Goal: Task Accomplishment & Management: Complete application form

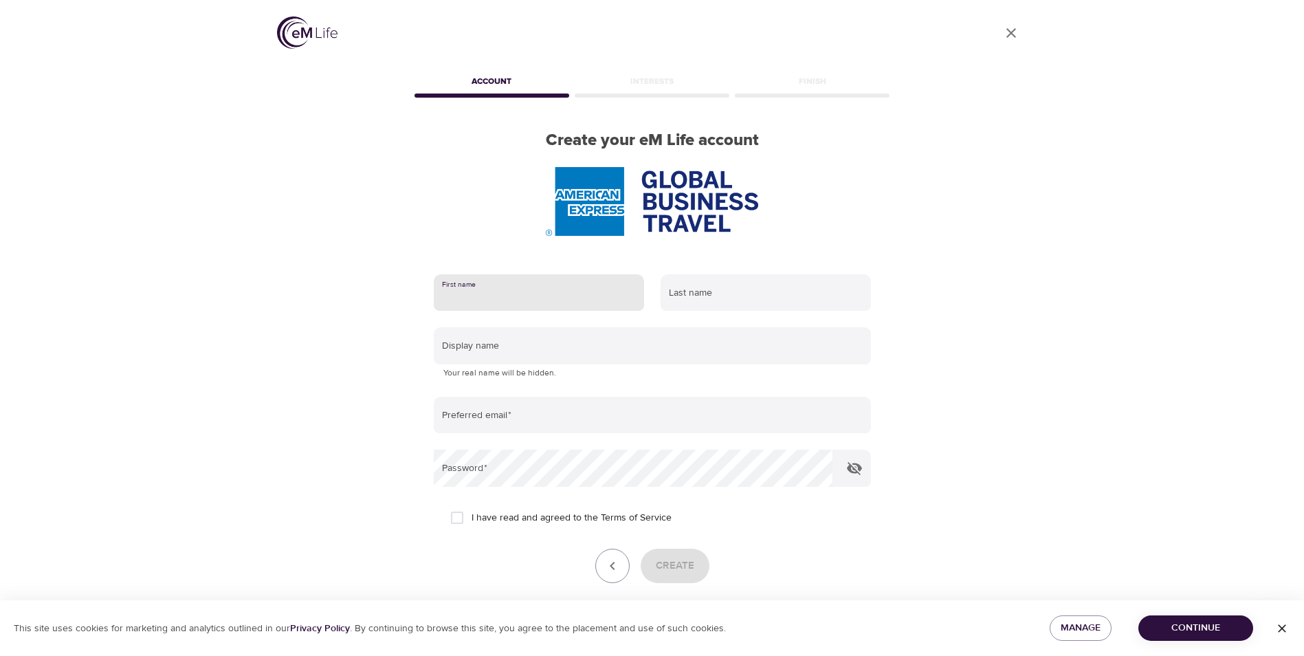
click at [522, 302] on input "text" at bounding box center [539, 292] width 210 height 37
type input "[PERSON_NAME]"
type input "[PERSON_NAME][EMAIL_ADDRESS][PERSON_NAME][DOMAIN_NAME]"
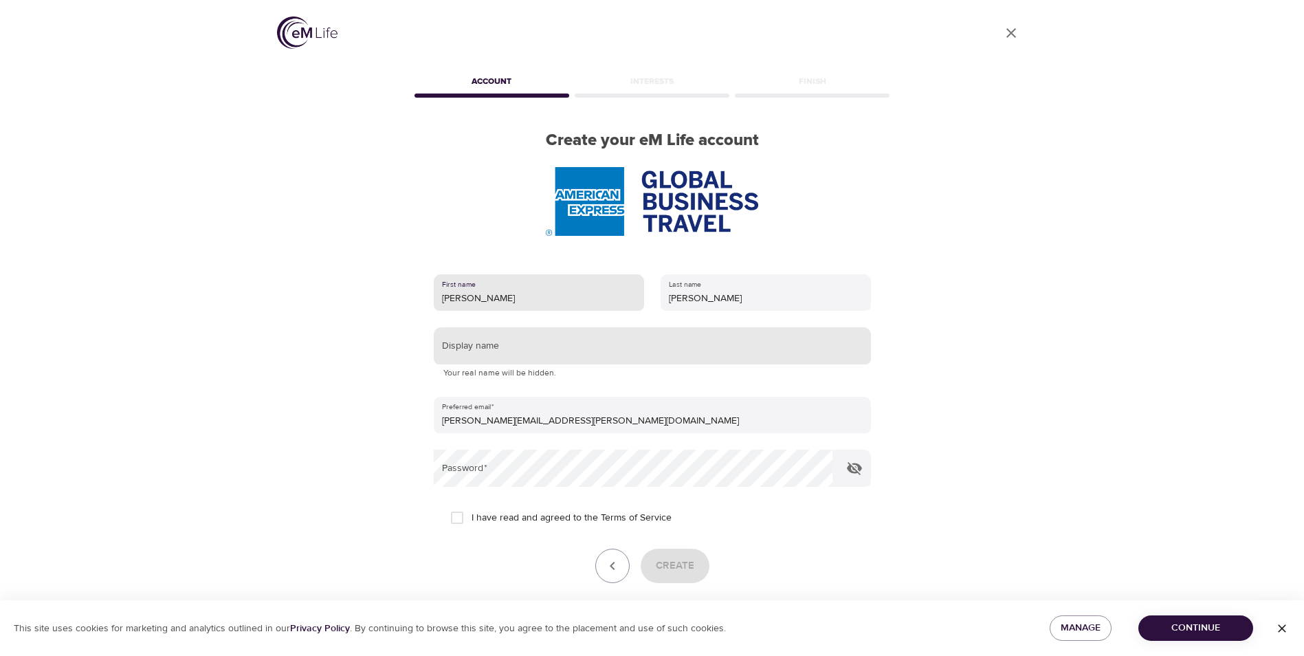
click at [560, 355] on input "text" at bounding box center [652, 345] width 437 height 37
type input "Manny"
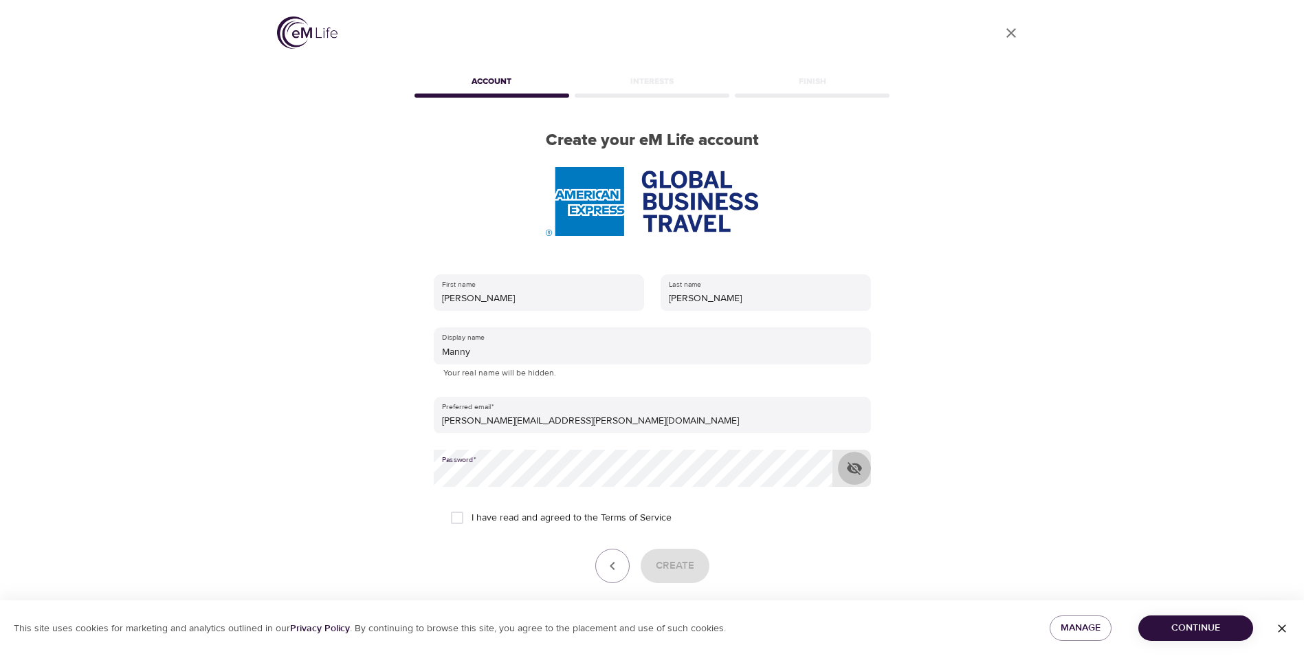
click at [854, 467] on icon "button" at bounding box center [854, 468] width 16 height 16
click at [461, 516] on input "I have read and agreed to the Terms of Service" at bounding box center [457, 517] width 29 height 29
checkbox input "true"
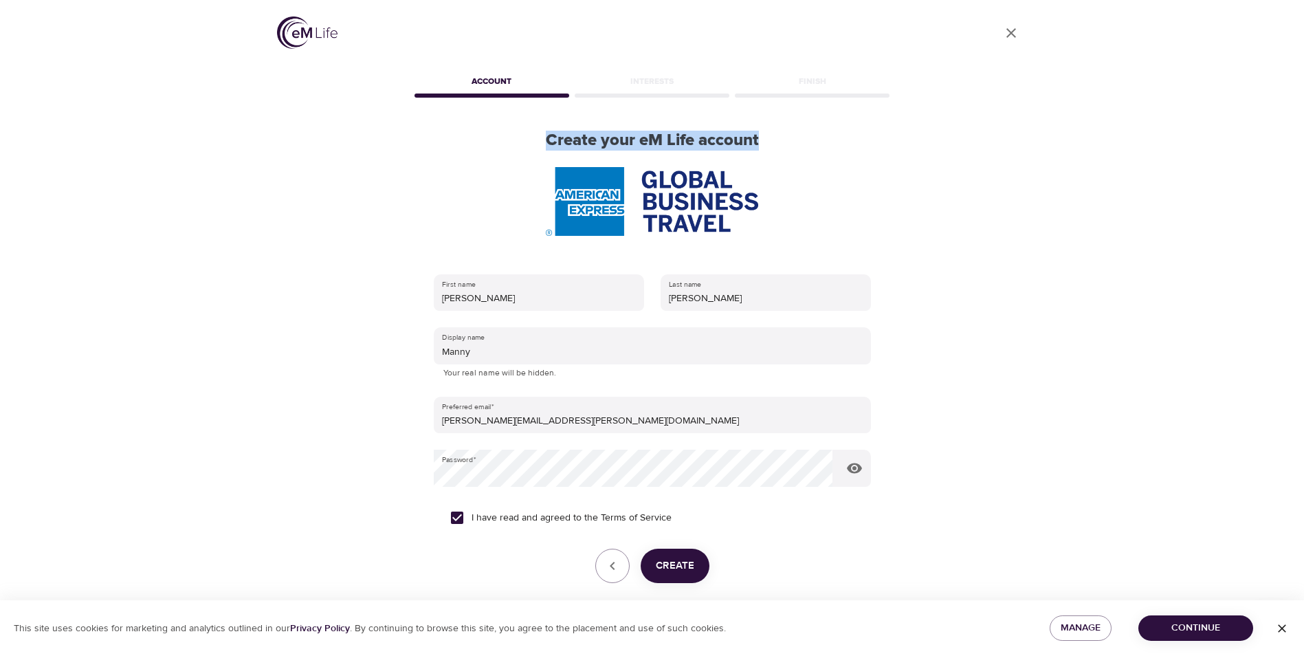
drag, startPoint x: 542, startPoint y: 133, endPoint x: 799, endPoint y: 135, distance: 257.8
click at [799, 135] on h2 "Create your eM Life account" at bounding box center [652, 141] width 481 height 20
drag, startPoint x: 799, startPoint y: 135, endPoint x: 731, endPoint y: 134, distance: 68.8
copy h2 "Create your eM Life account"
click at [687, 566] on span "Create" at bounding box center [675, 566] width 38 height 18
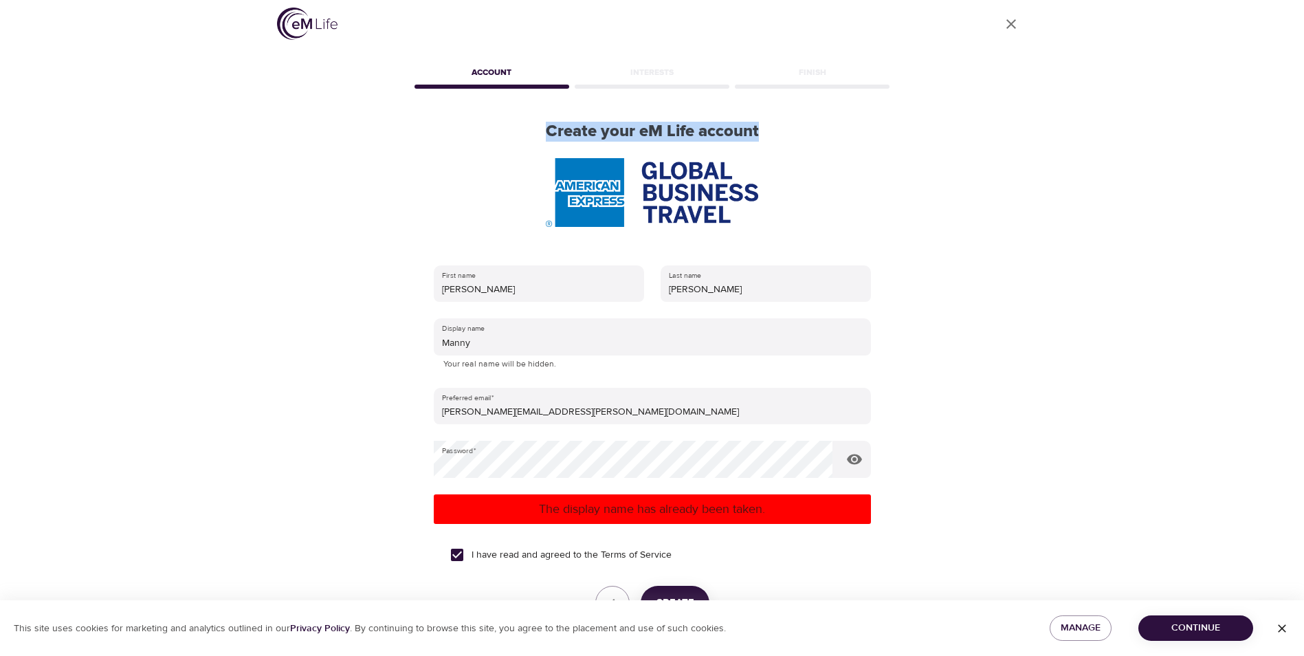
scroll to position [69, 0]
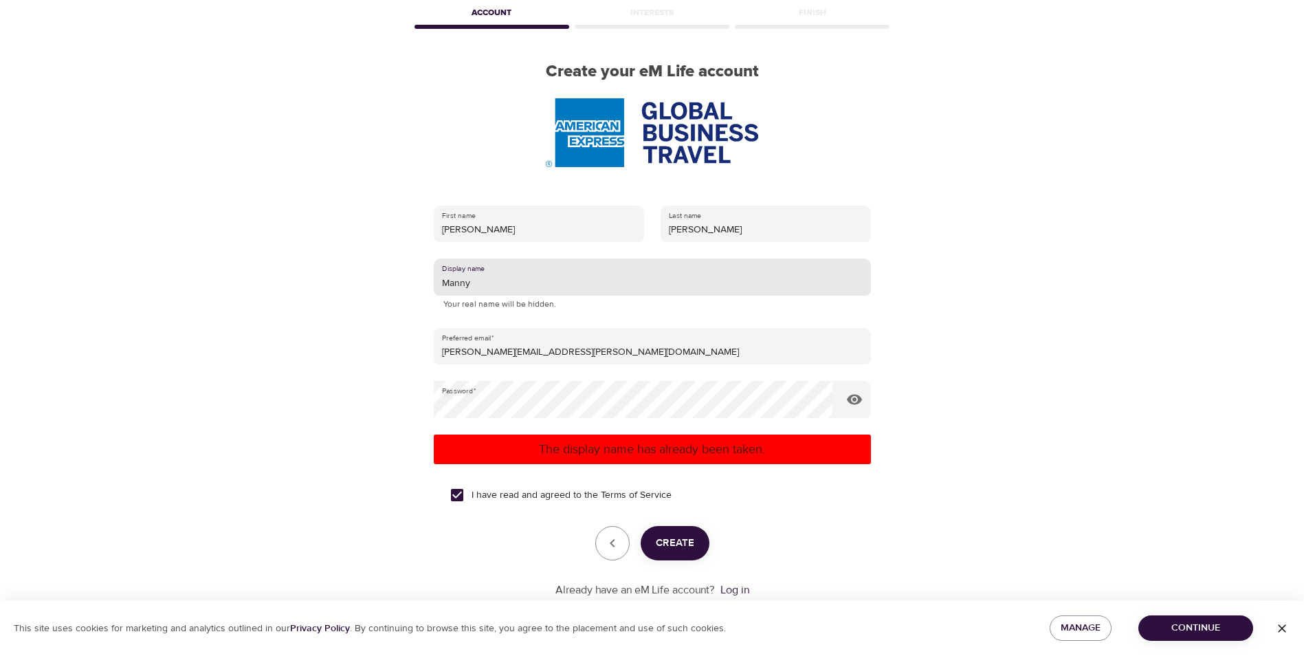
click at [480, 280] on input "Manny" at bounding box center [652, 276] width 437 height 37
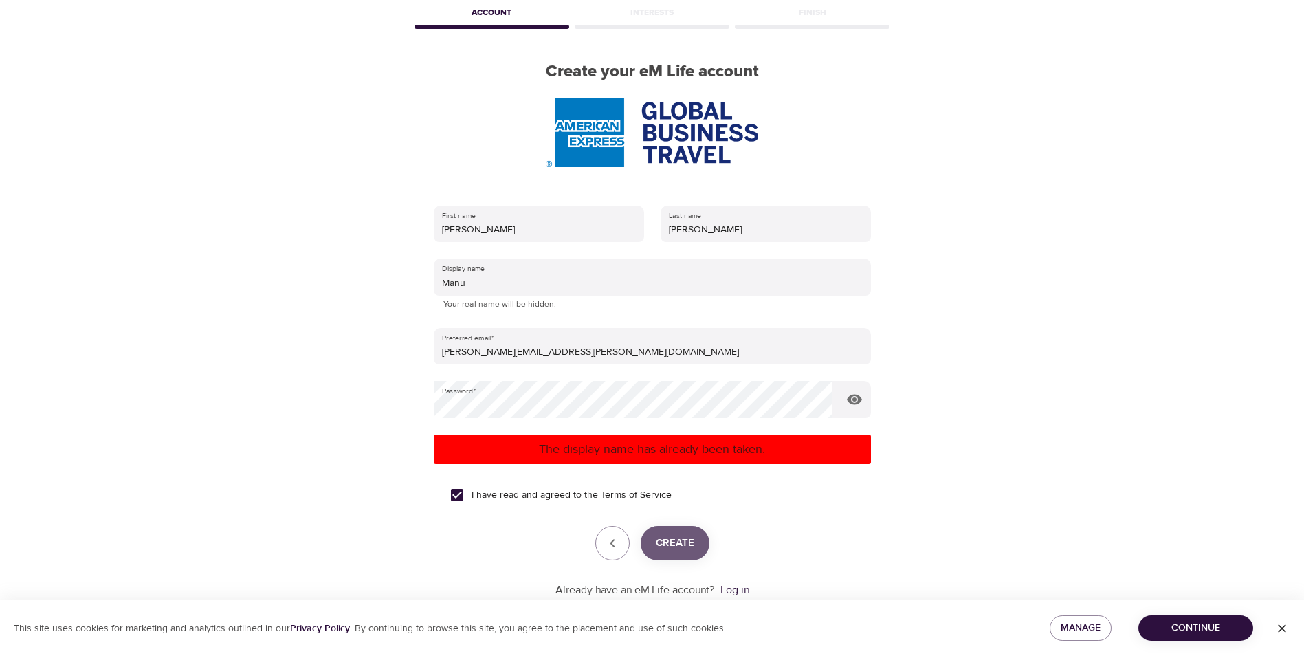
click at [670, 546] on span "Create" at bounding box center [675, 543] width 38 height 18
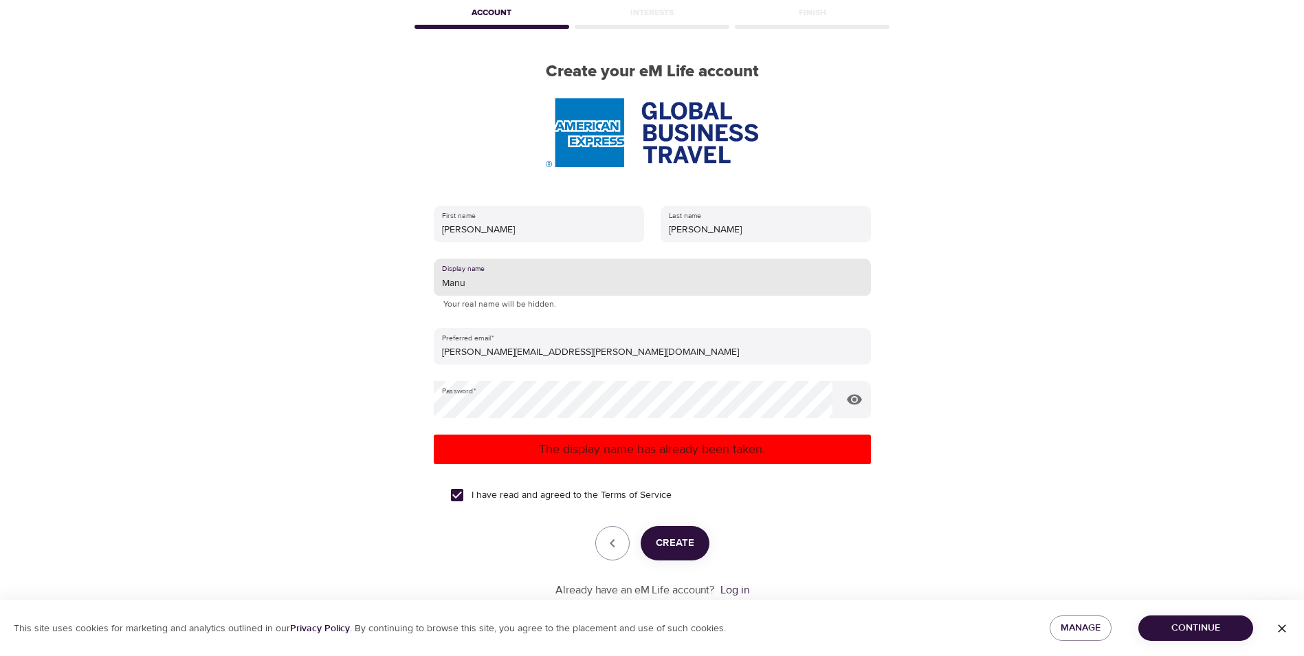
click at [479, 285] on input "Manu" at bounding box center [652, 276] width 437 height 37
type input "M"
type input "Zabalegui"
click at [685, 544] on span "Create" at bounding box center [675, 543] width 38 height 18
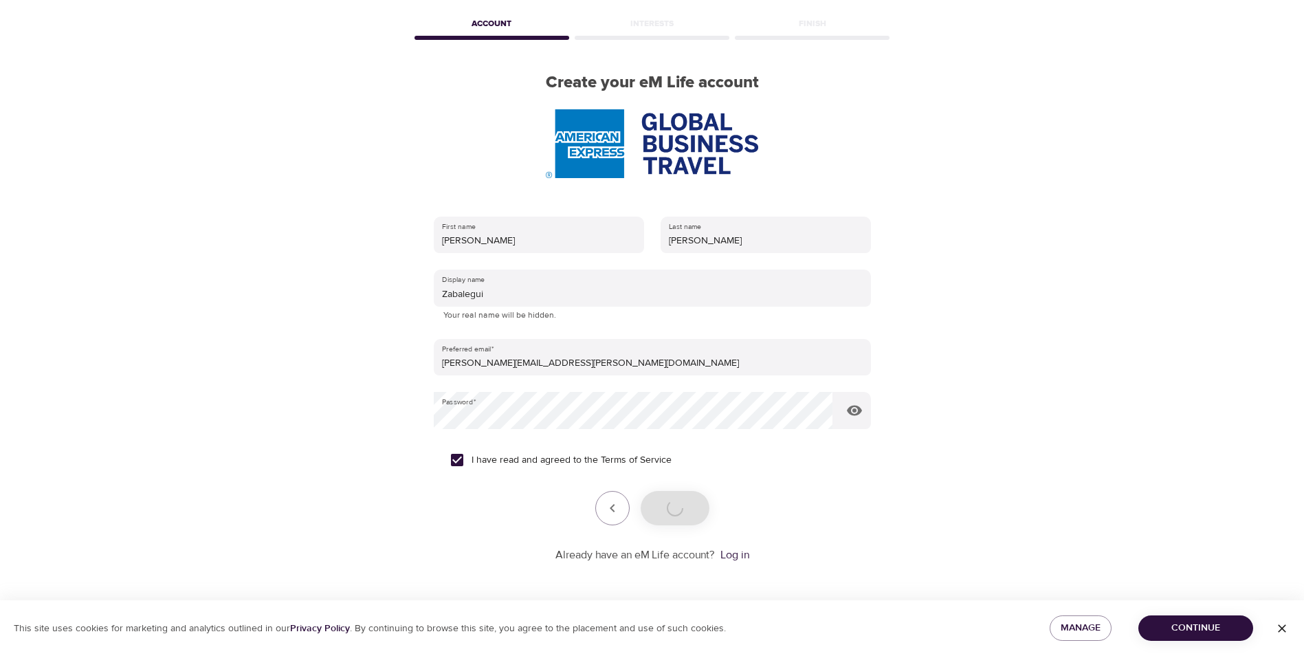
scroll to position [58, 0]
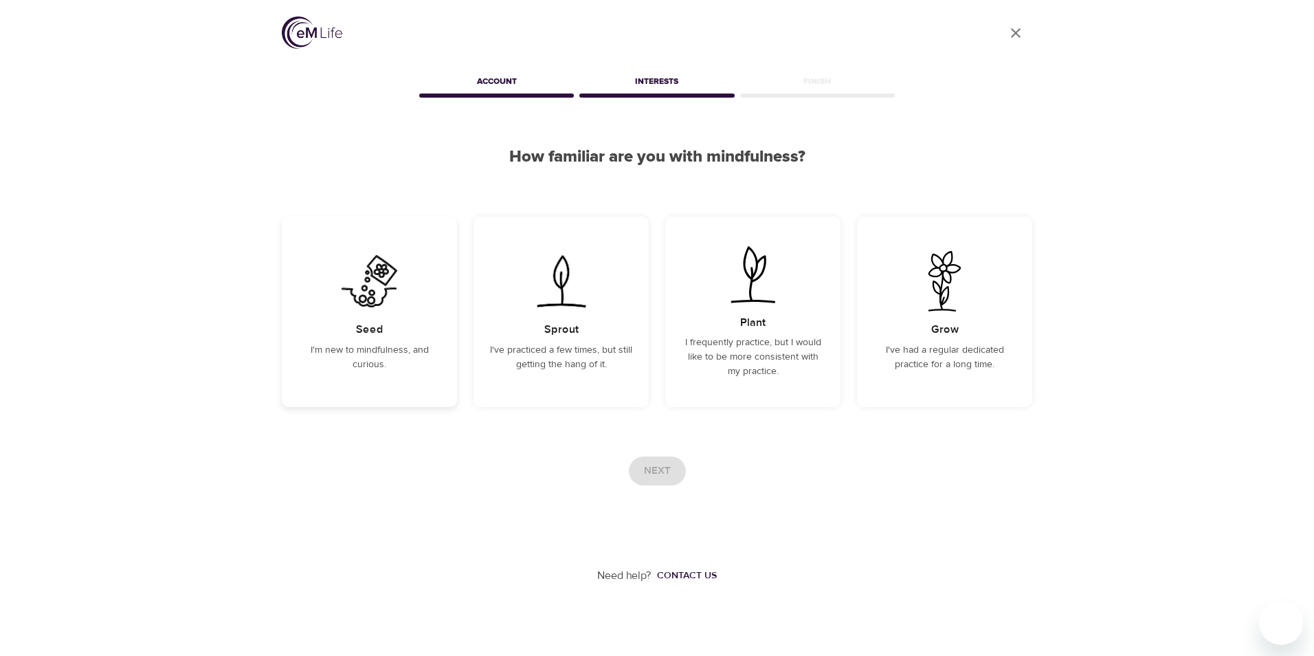
click at [366, 363] on p "I'm new to mindfulness, and curious." at bounding box center [369, 357] width 142 height 29
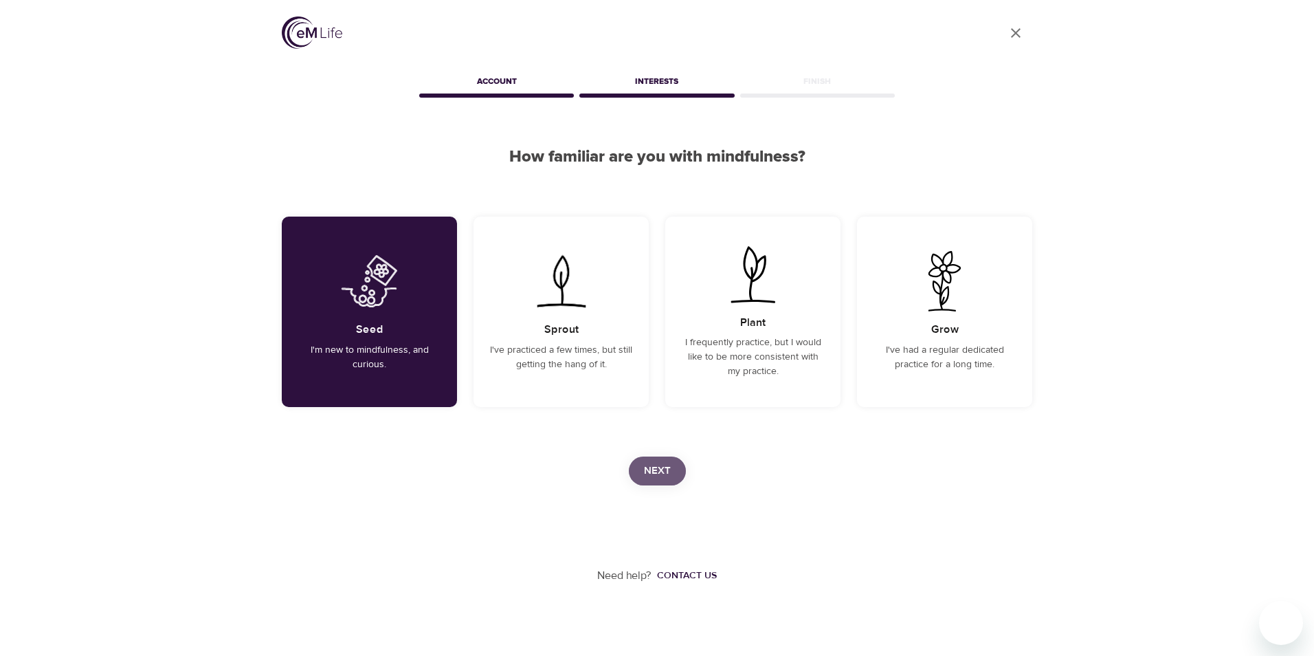
click at [656, 458] on button "Next" at bounding box center [657, 470] width 57 height 29
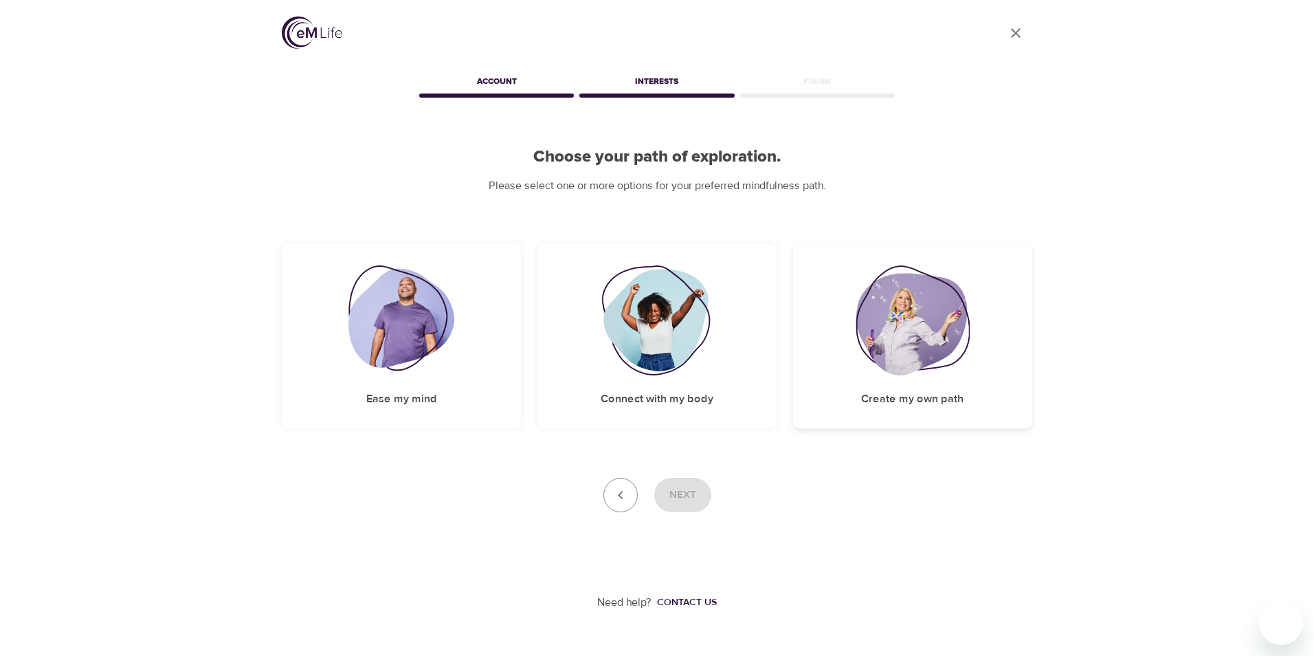
click at [927, 340] on img at bounding box center [913, 320] width 114 height 110
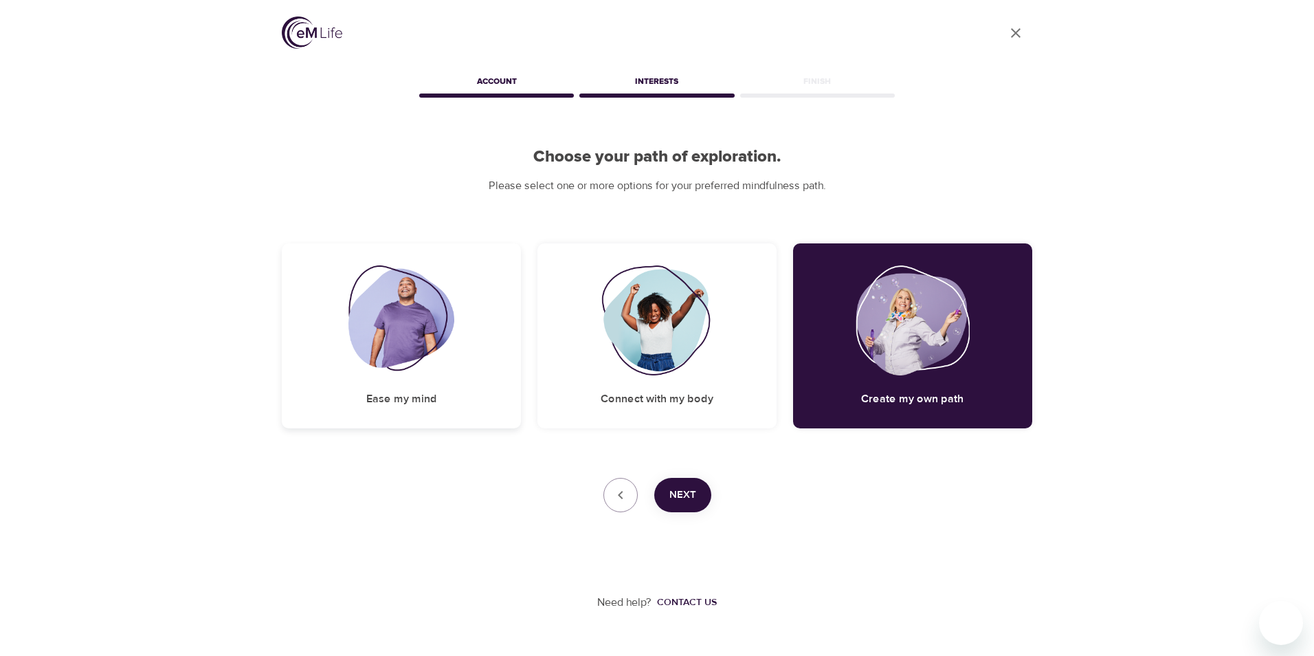
click at [392, 343] on img at bounding box center [402, 320] width 107 height 110
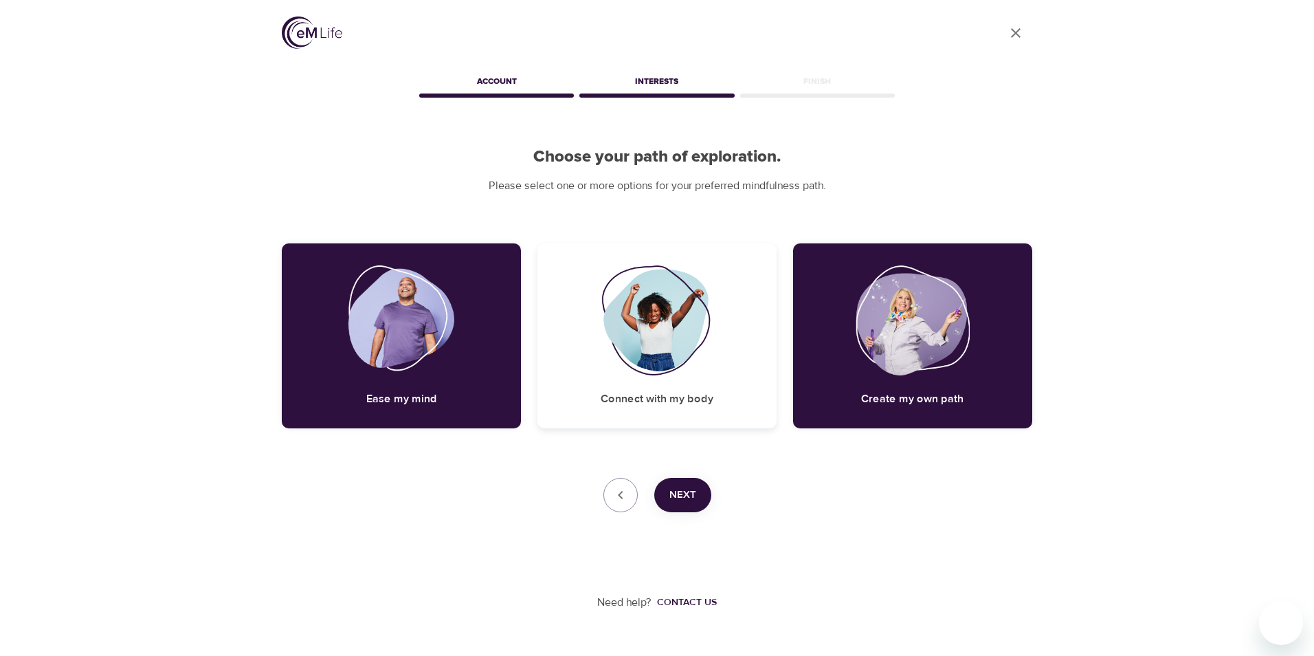
click at [639, 321] on img at bounding box center [656, 320] width 111 height 110
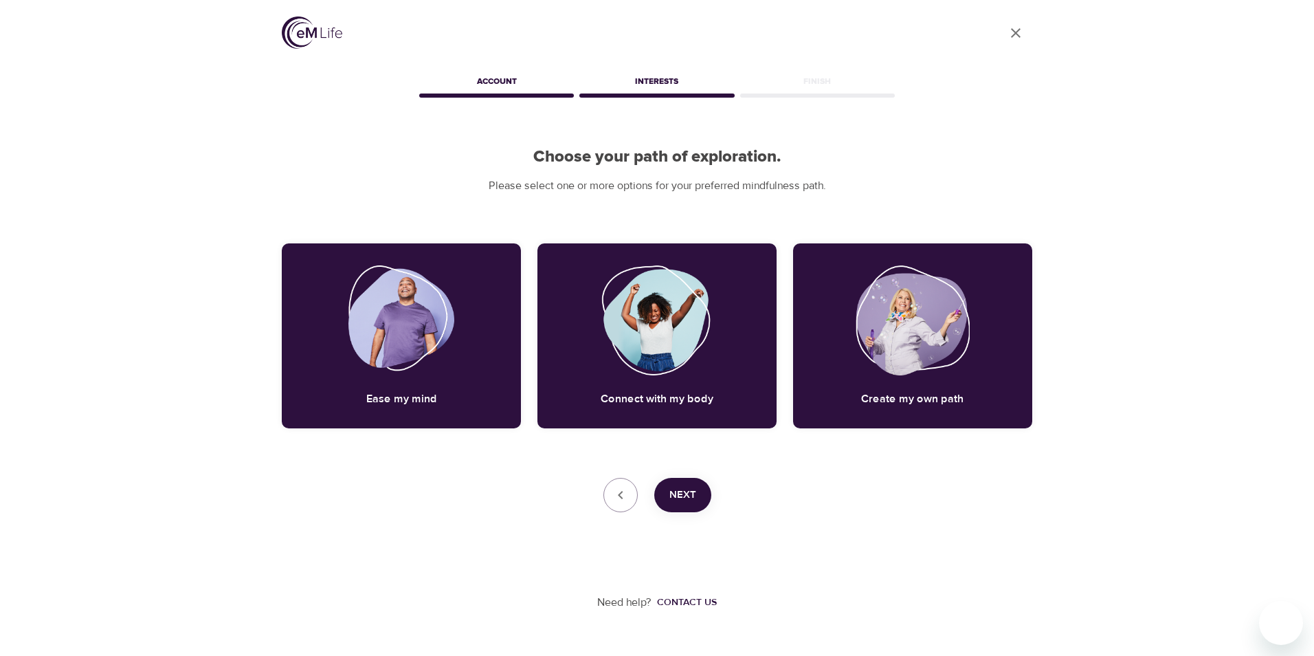
click at [678, 491] on span "Next" at bounding box center [683, 495] width 27 height 18
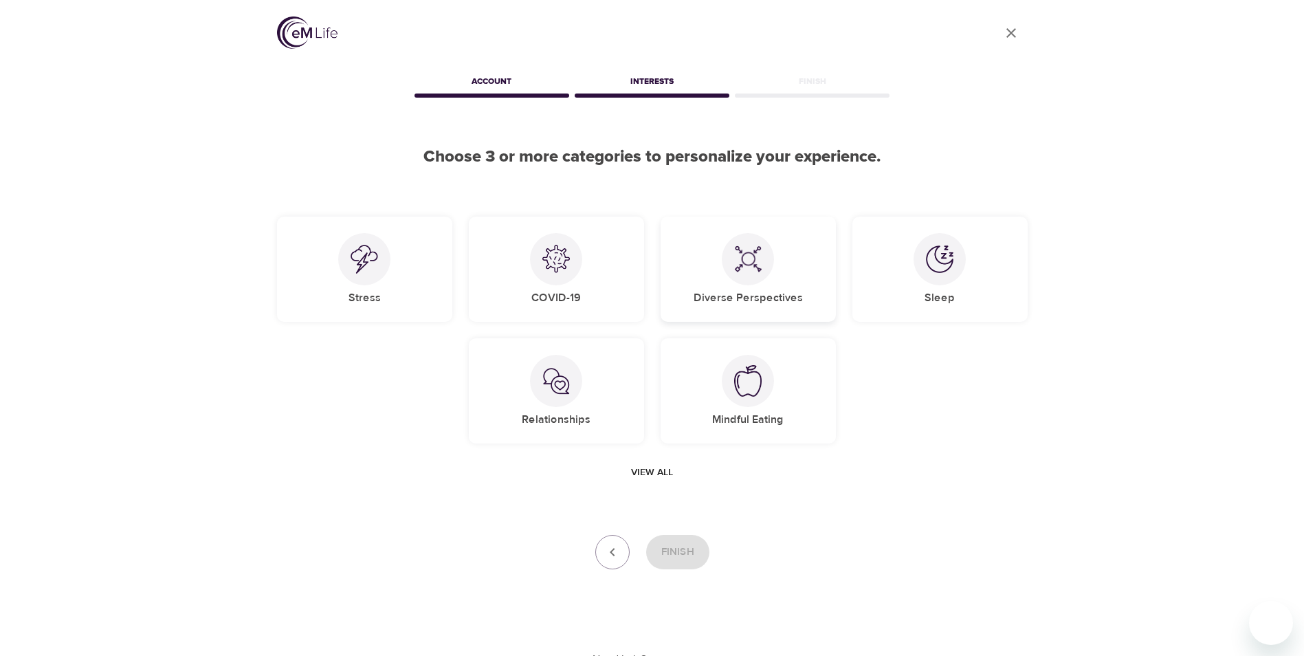
click at [751, 272] on img at bounding box center [747, 258] width 27 height 27
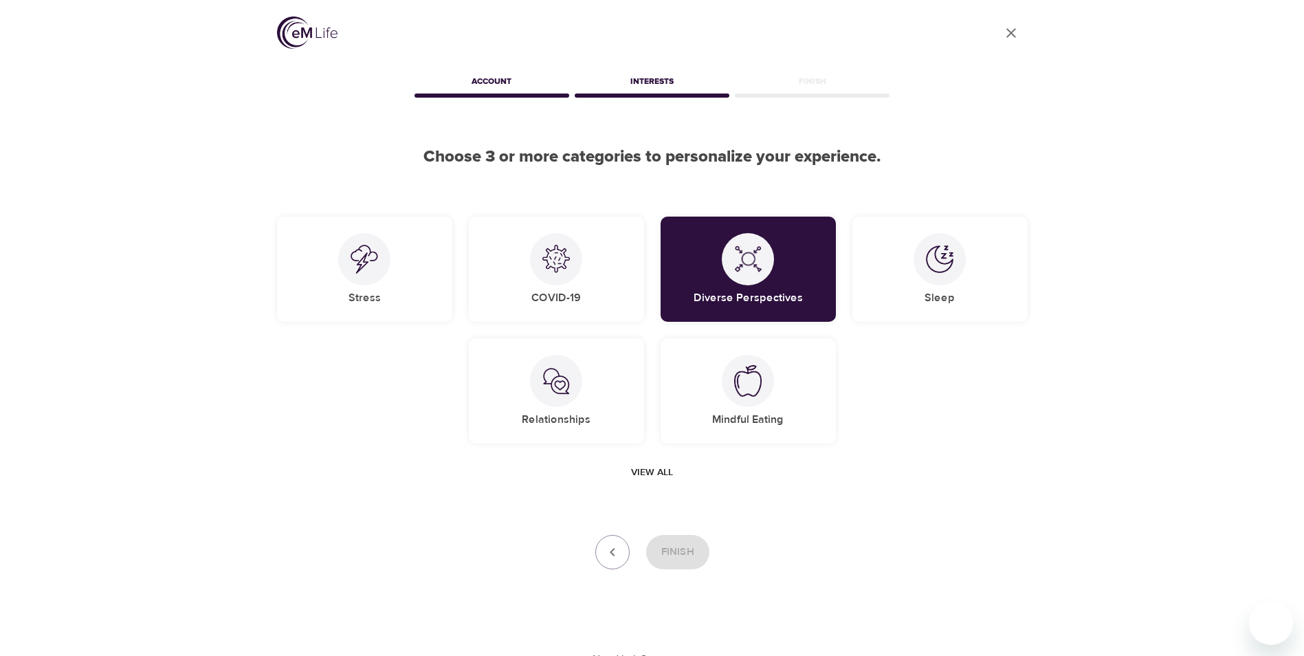
click at [652, 472] on span "View all" at bounding box center [652, 472] width 42 height 17
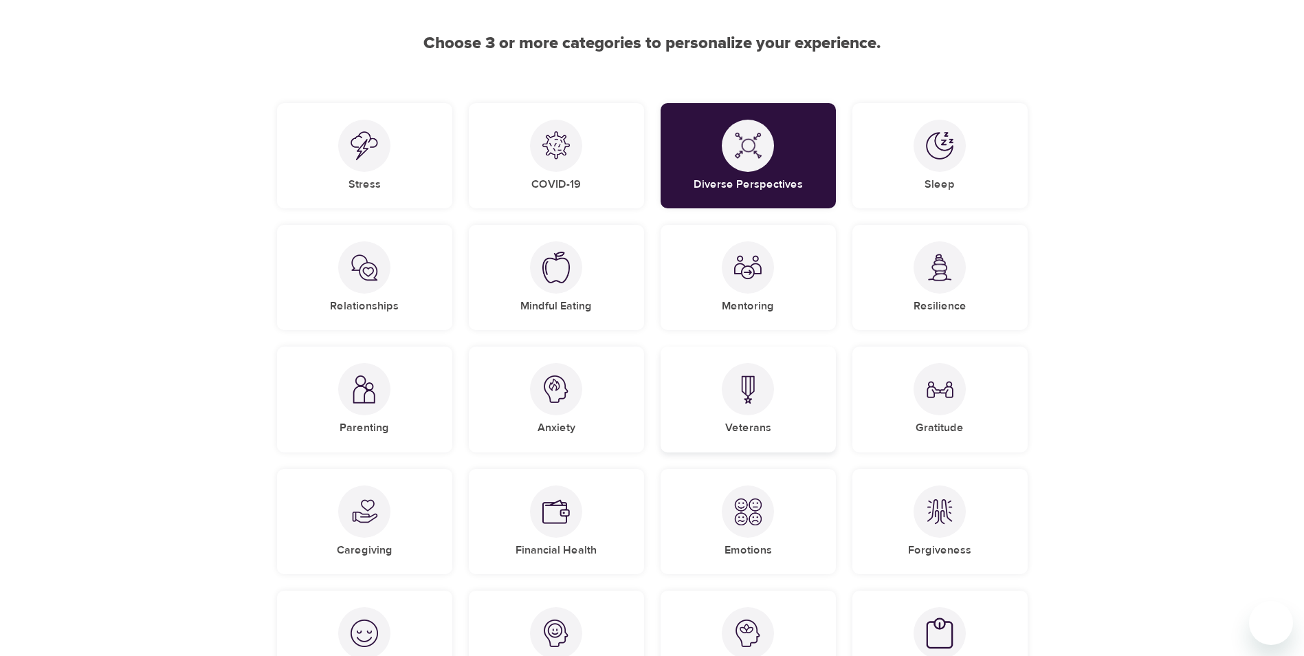
scroll to position [137, 0]
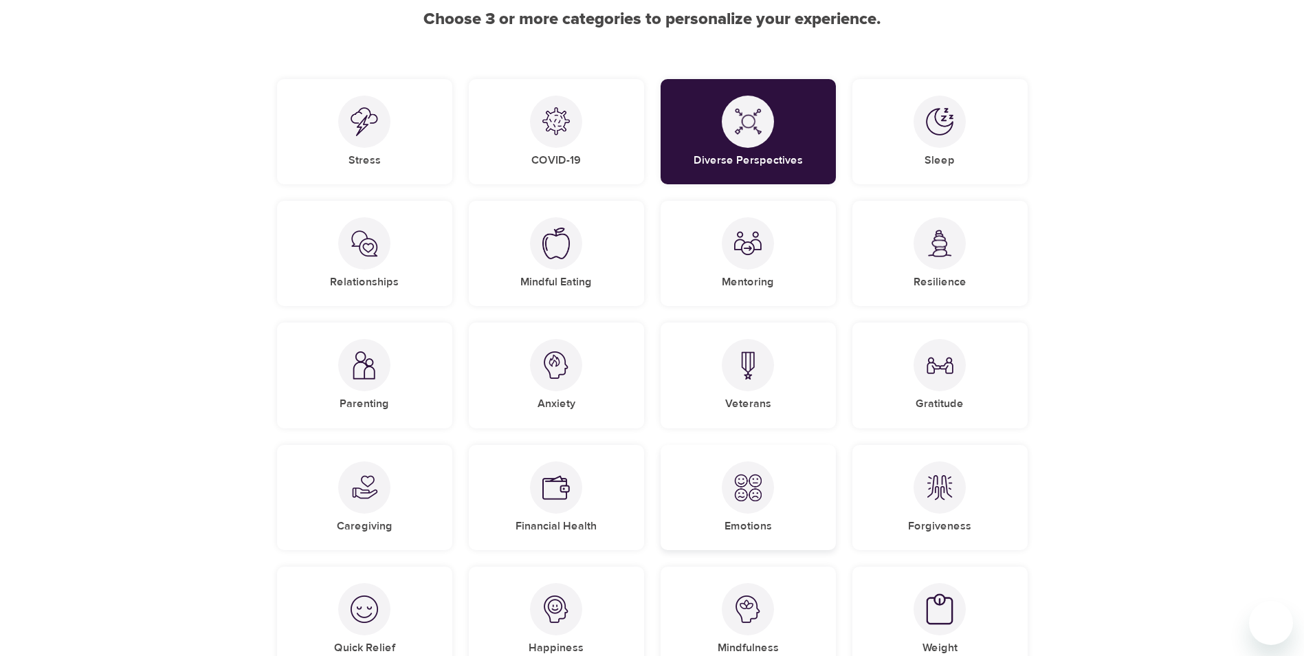
click at [747, 492] on img at bounding box center [747, 487] width 27 height 27
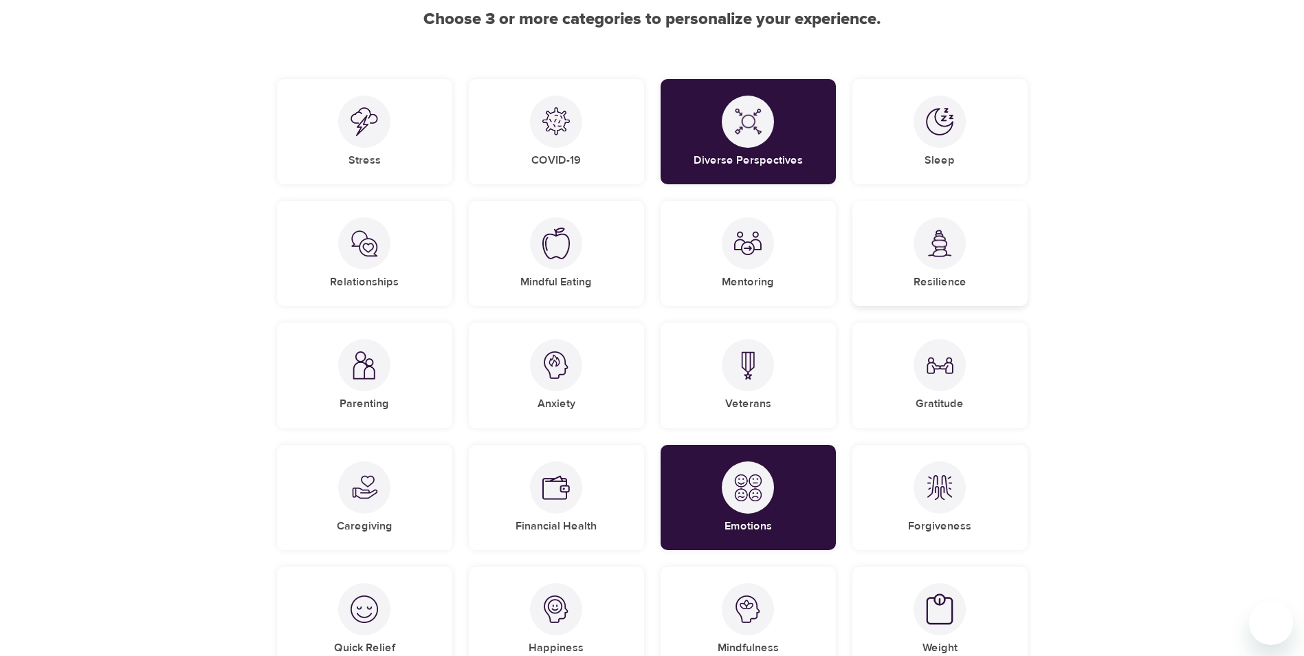
click at [960, 273] on div "Resilience" at bounding box center [939, 253] width 175 height 105
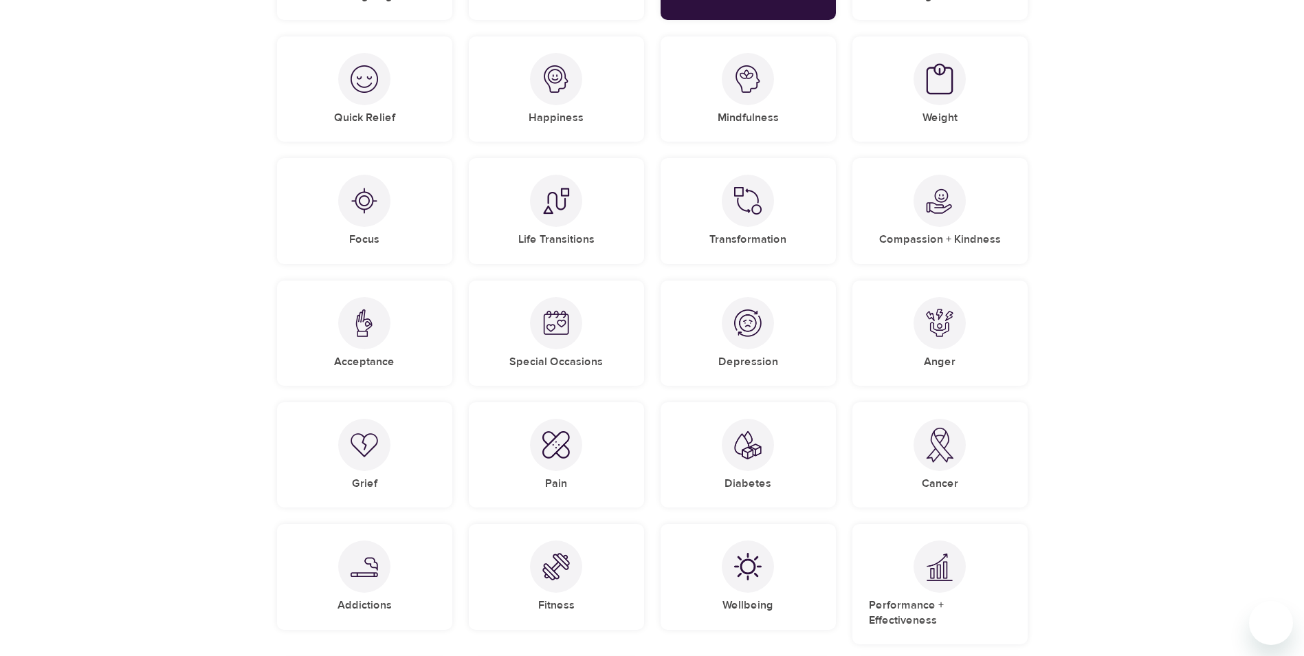
scroll to position [687, 0]
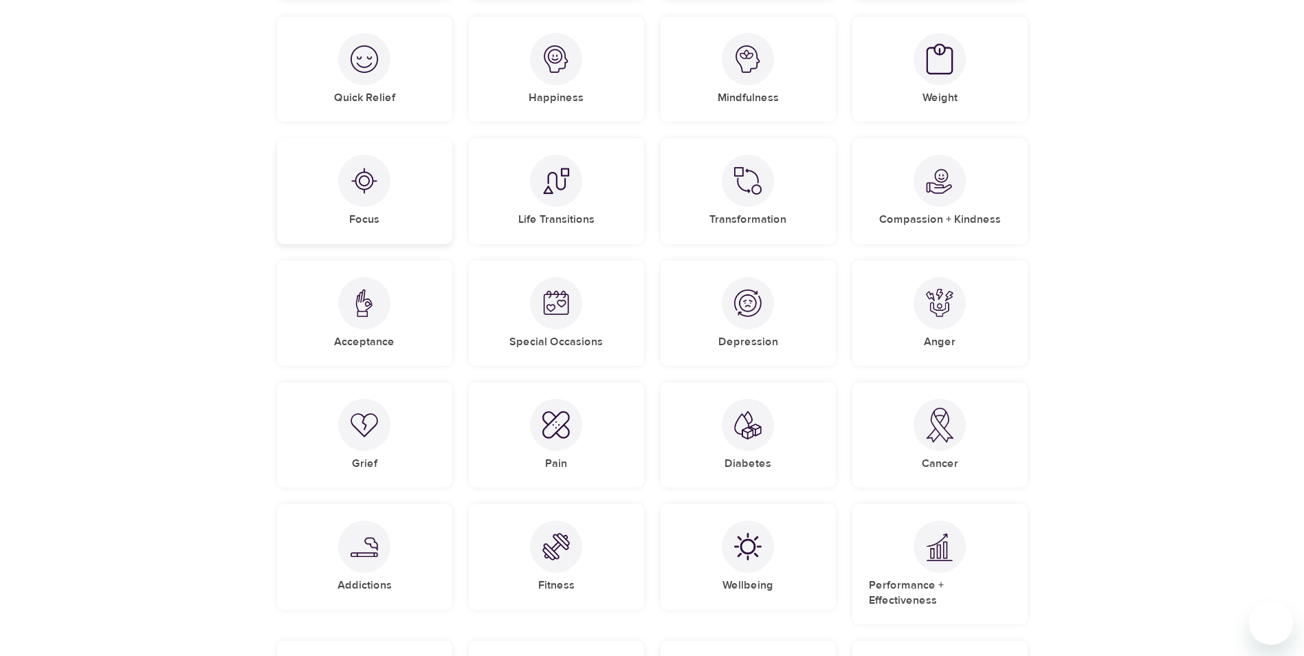
click at [367, 212] on h5 "Focus" at bounding box center [364, 219] width 30 height 14
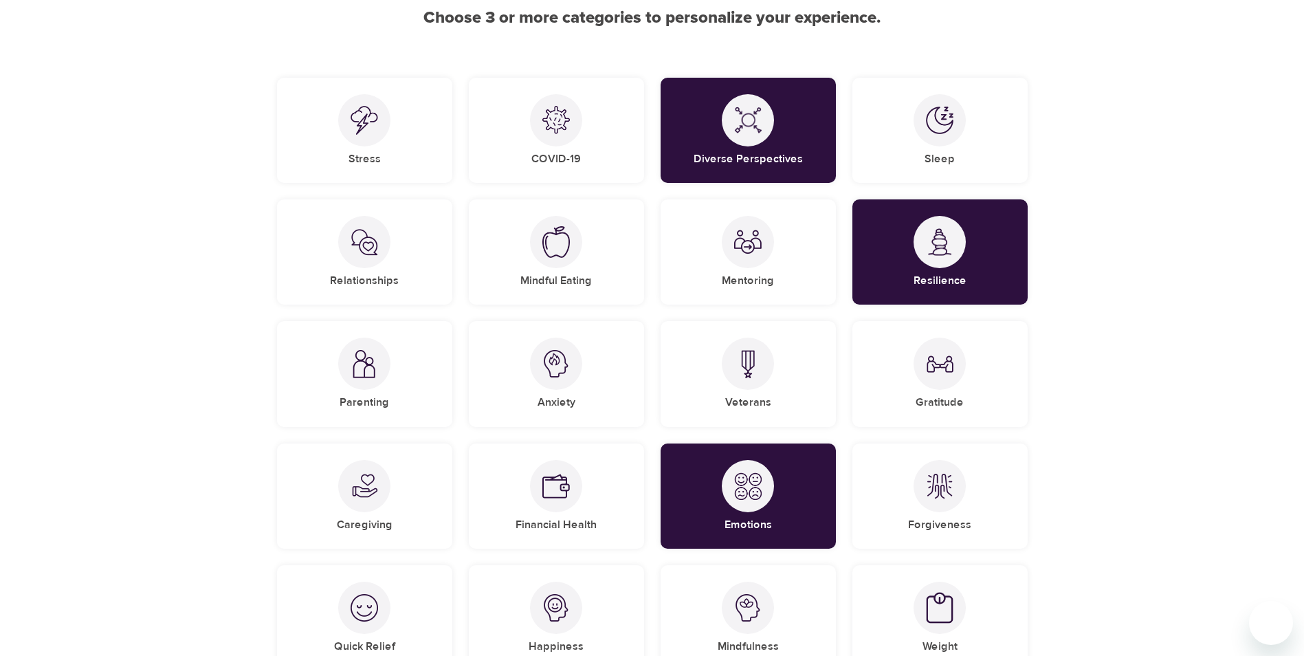
scroll to position [137, 0]
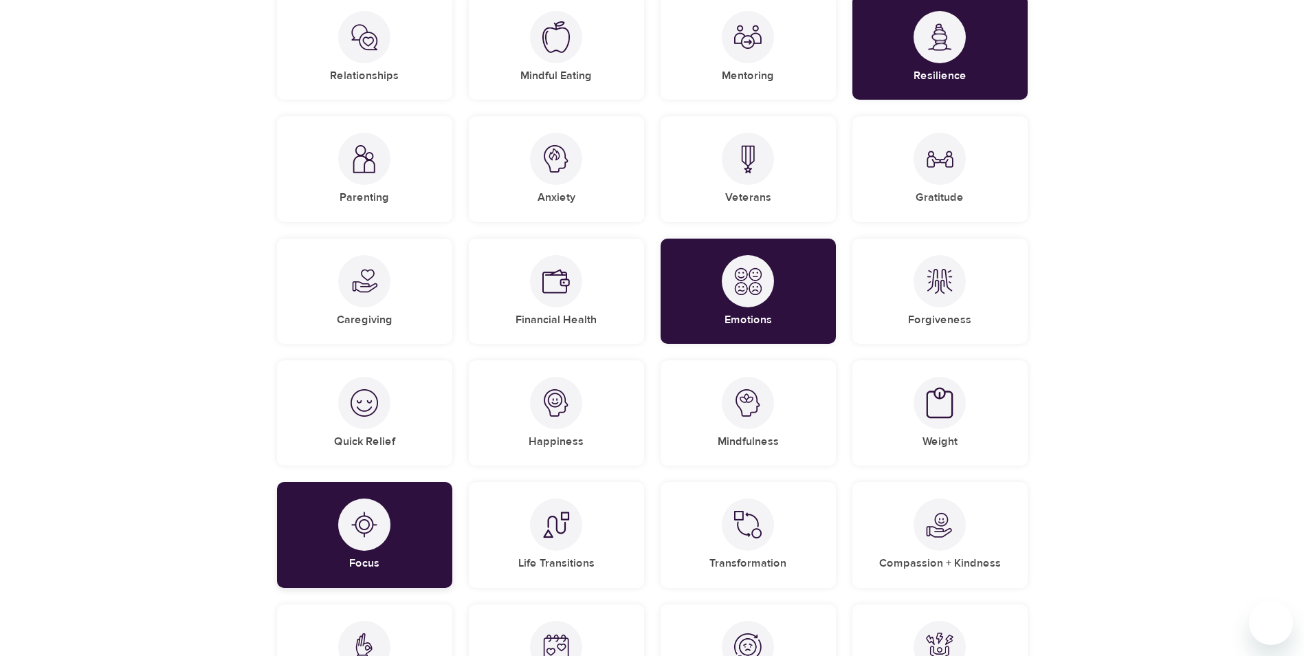
click at [388, 532] on div at bounding box center [364, 524] width 52 height 52
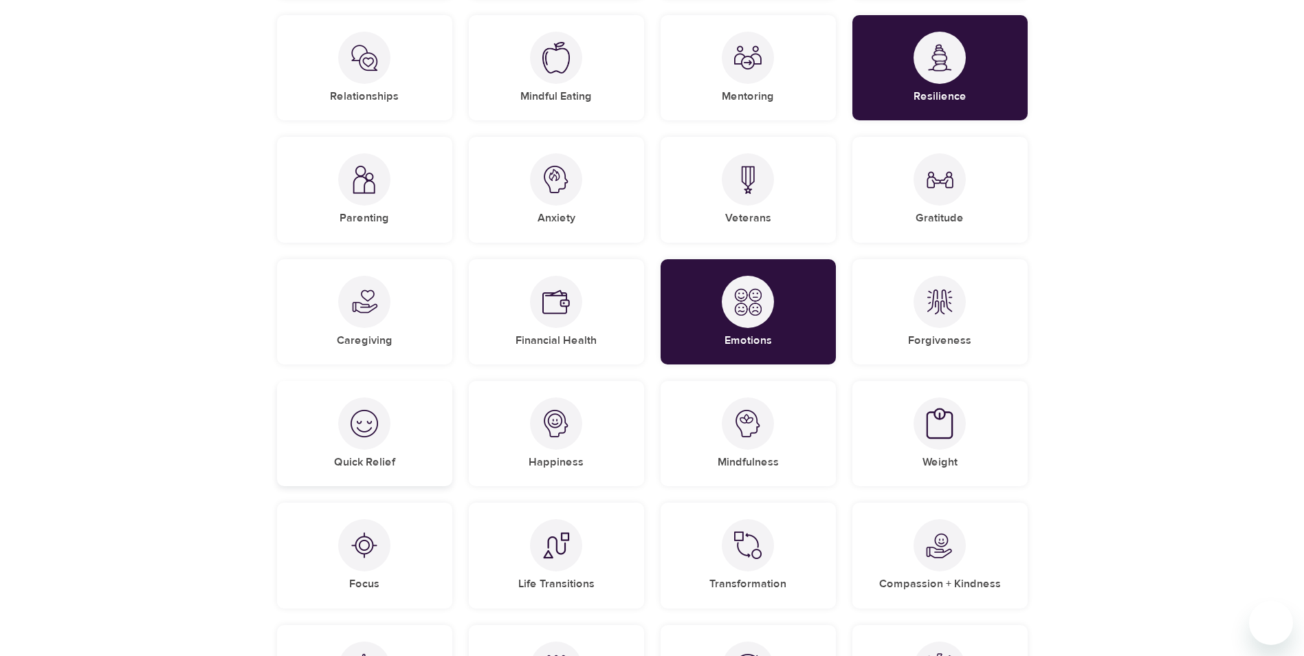
scroll to position [344, 0]
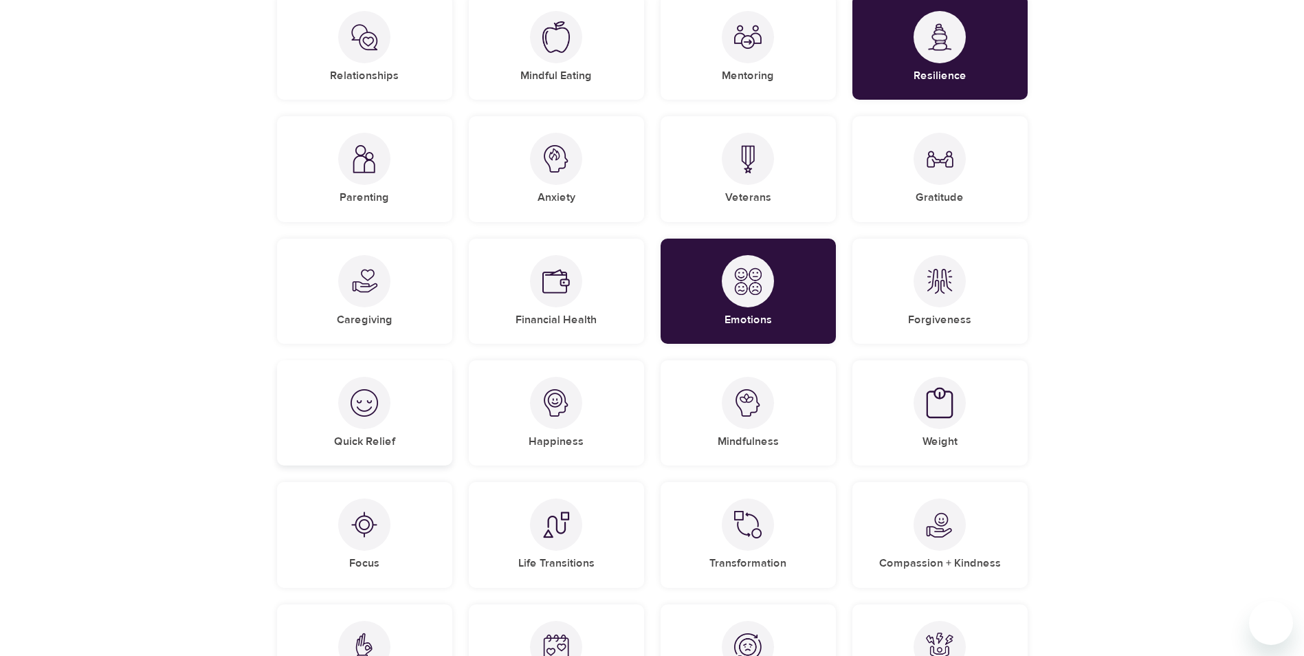
click at [385, 423] on div "Quick Relief" at bounding box center [364, 412] width 175 height 105
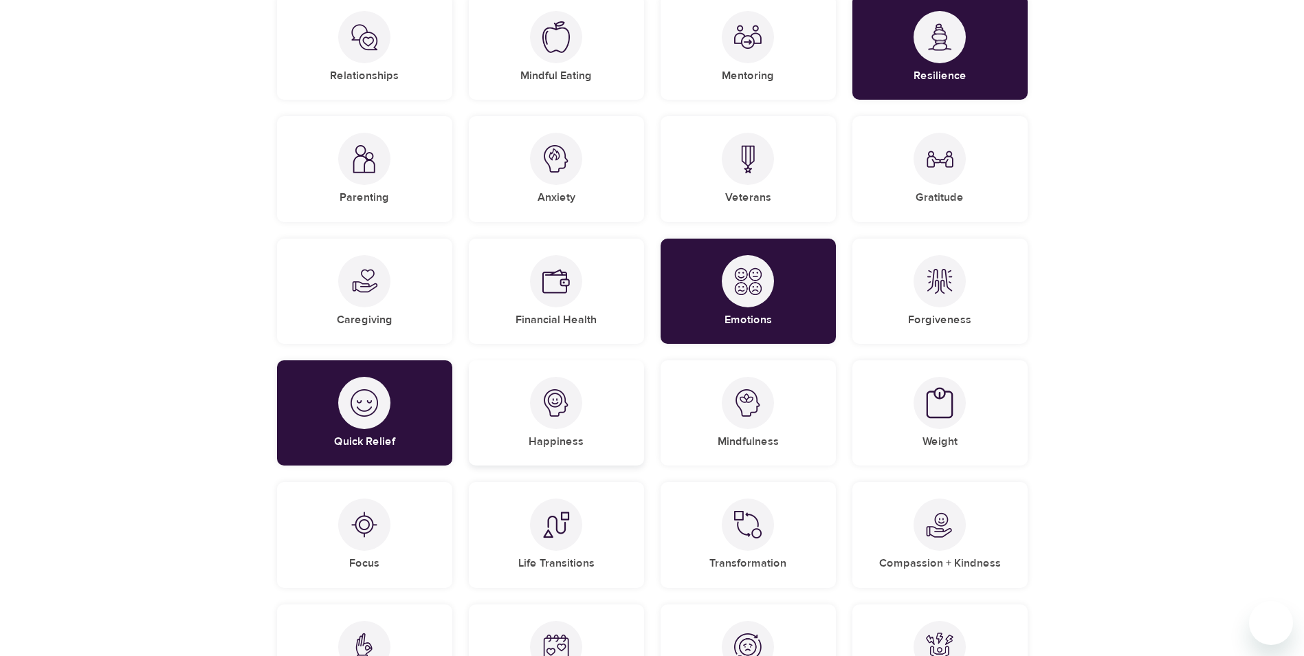
click at [572, 429] on div "Happiness" at bounding box center [556, 412] width 175 height 105
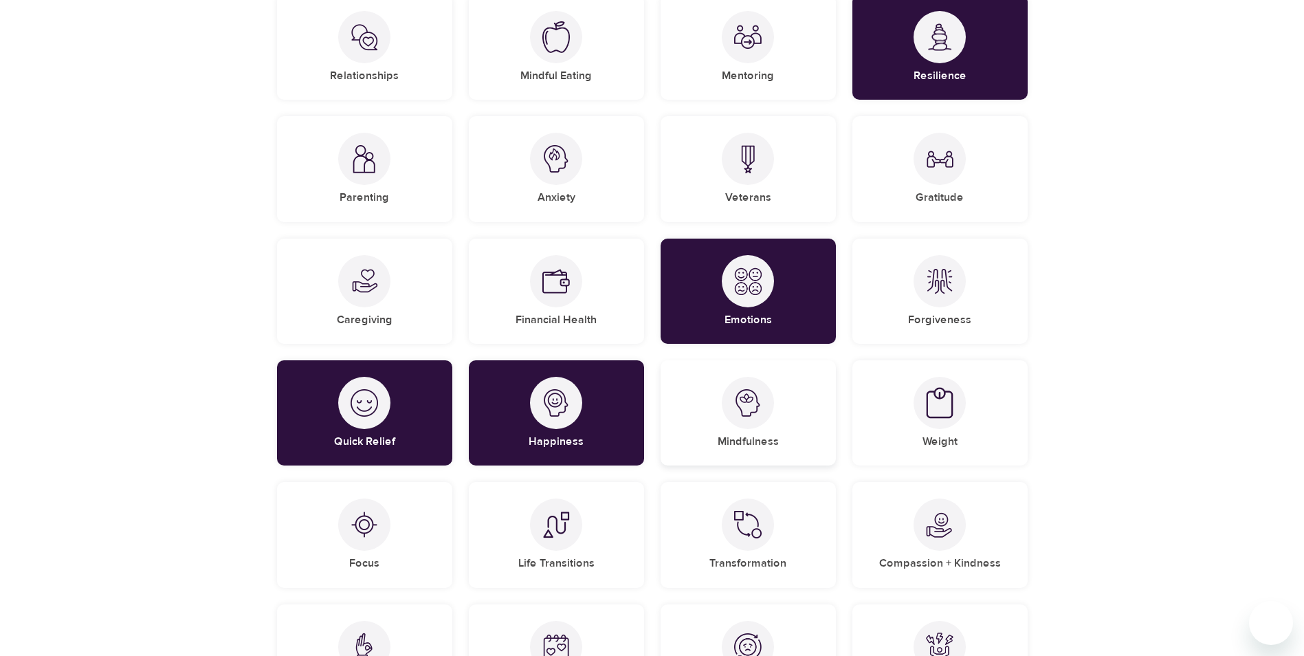
click at [782, 432] on div "Mindfulness" at bounding box center [748, 412] width 175 height 105
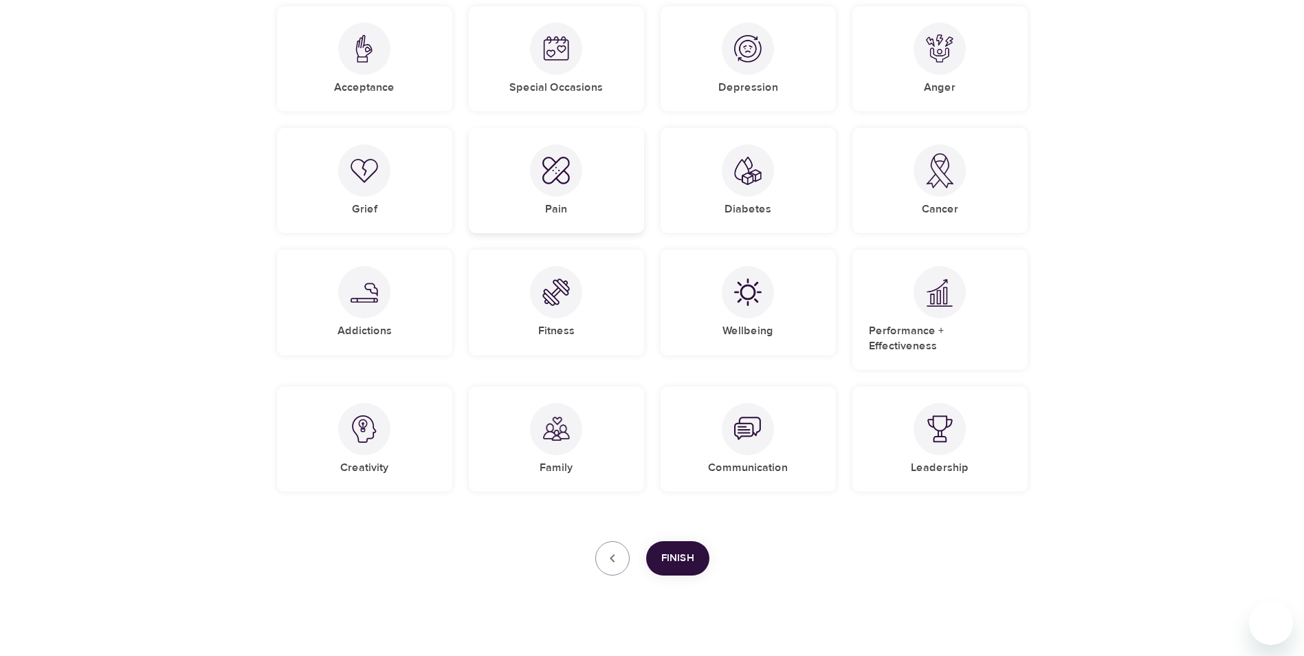
scroll to position [945, 0]
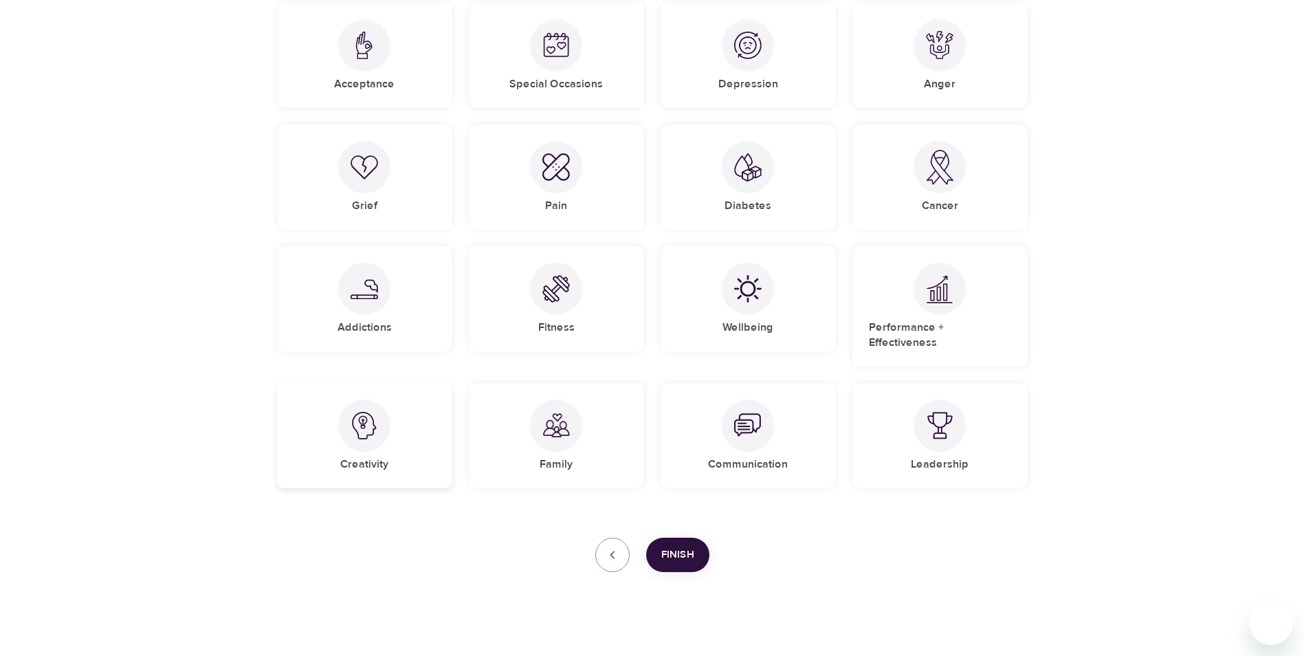
click at [377, 417] on img at bounding box center [364, 425] width 27 height 27
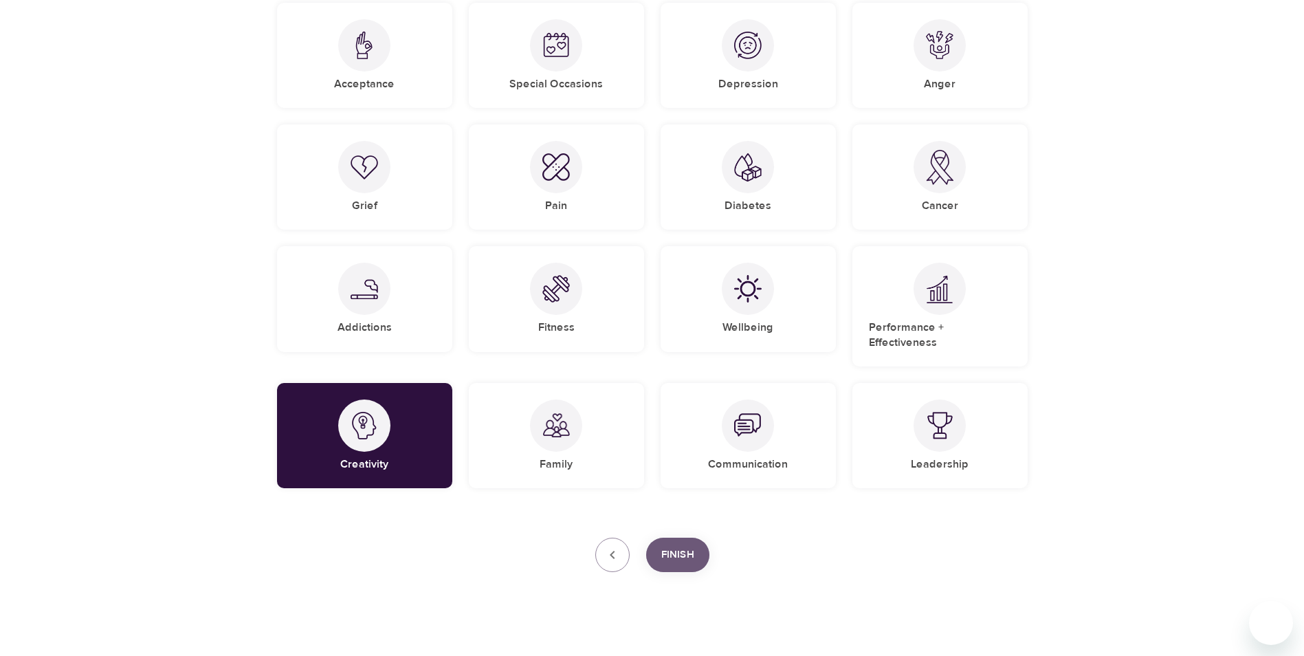
click at [684, 546] on span "Finish" at bounding box center [677, 555] width 33 height 18
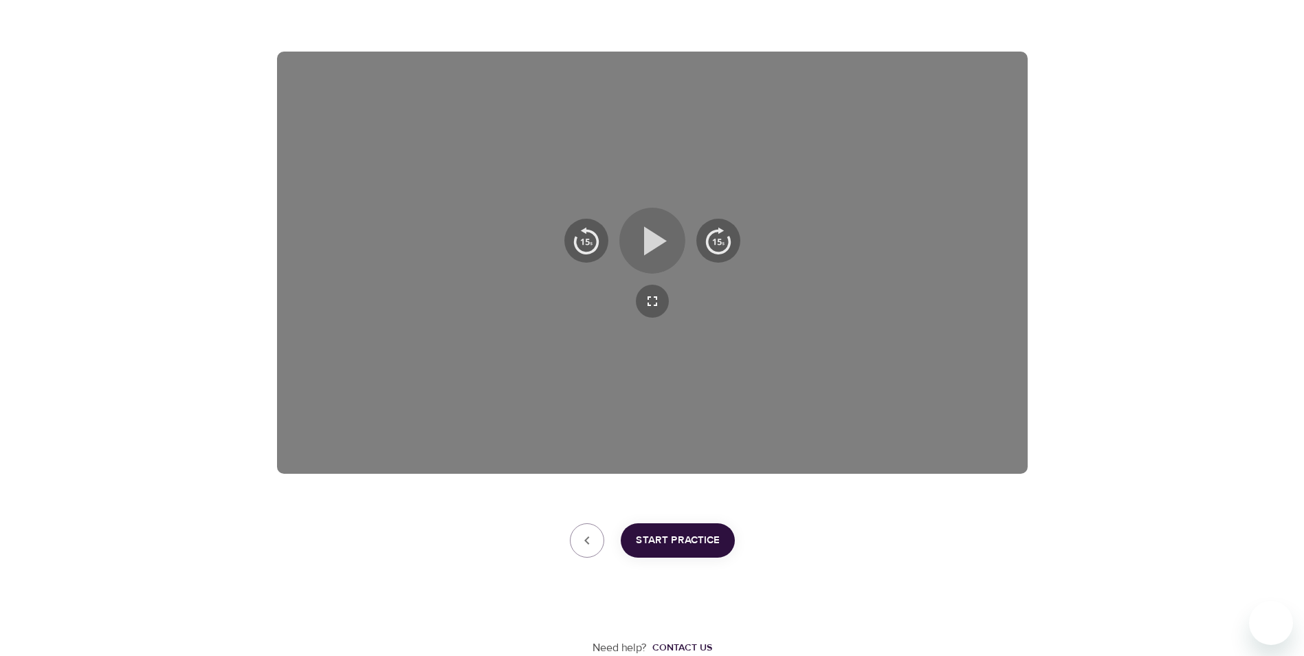
click at [656, 244] on icon "button" at bounding box center [655, 240] width 23 height 29
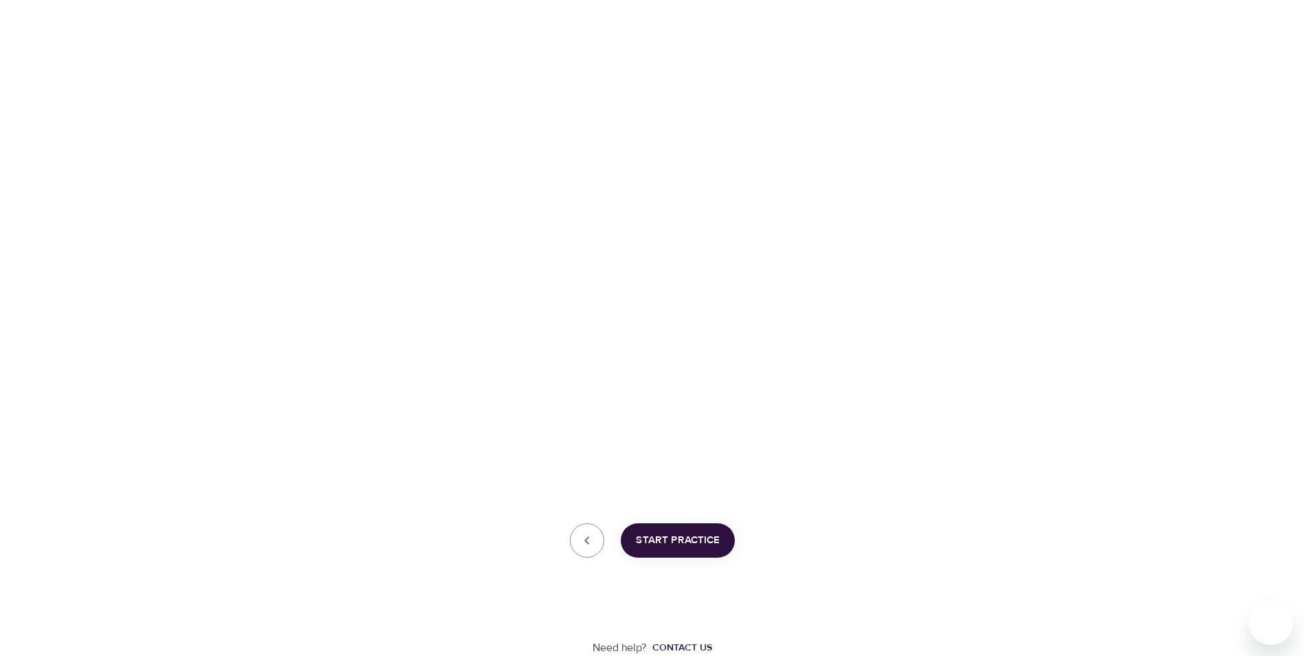
click at [707, 542] on span "Start Practice" at bounding box center [678, 540] width 84 height 18
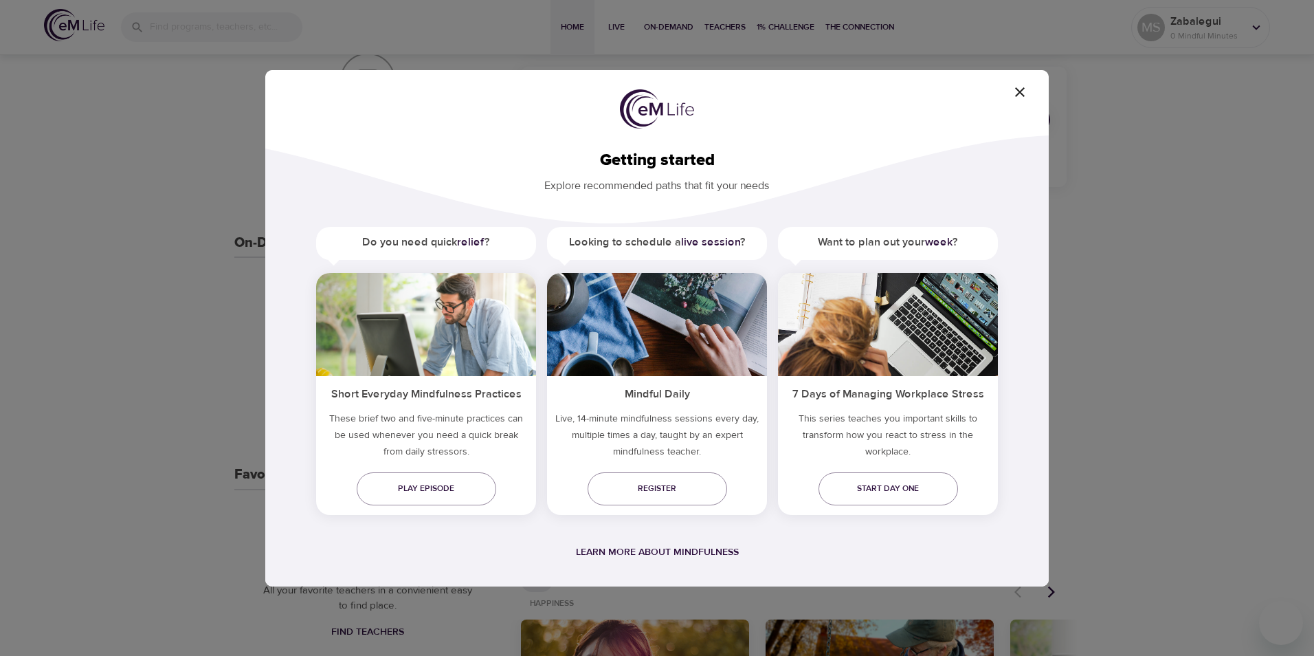
click at [1025, 91] on icon "button" at bounding box center [1020, 92] width 16 height 16
